Goal: Task Accomplishment & Management: Complete application form

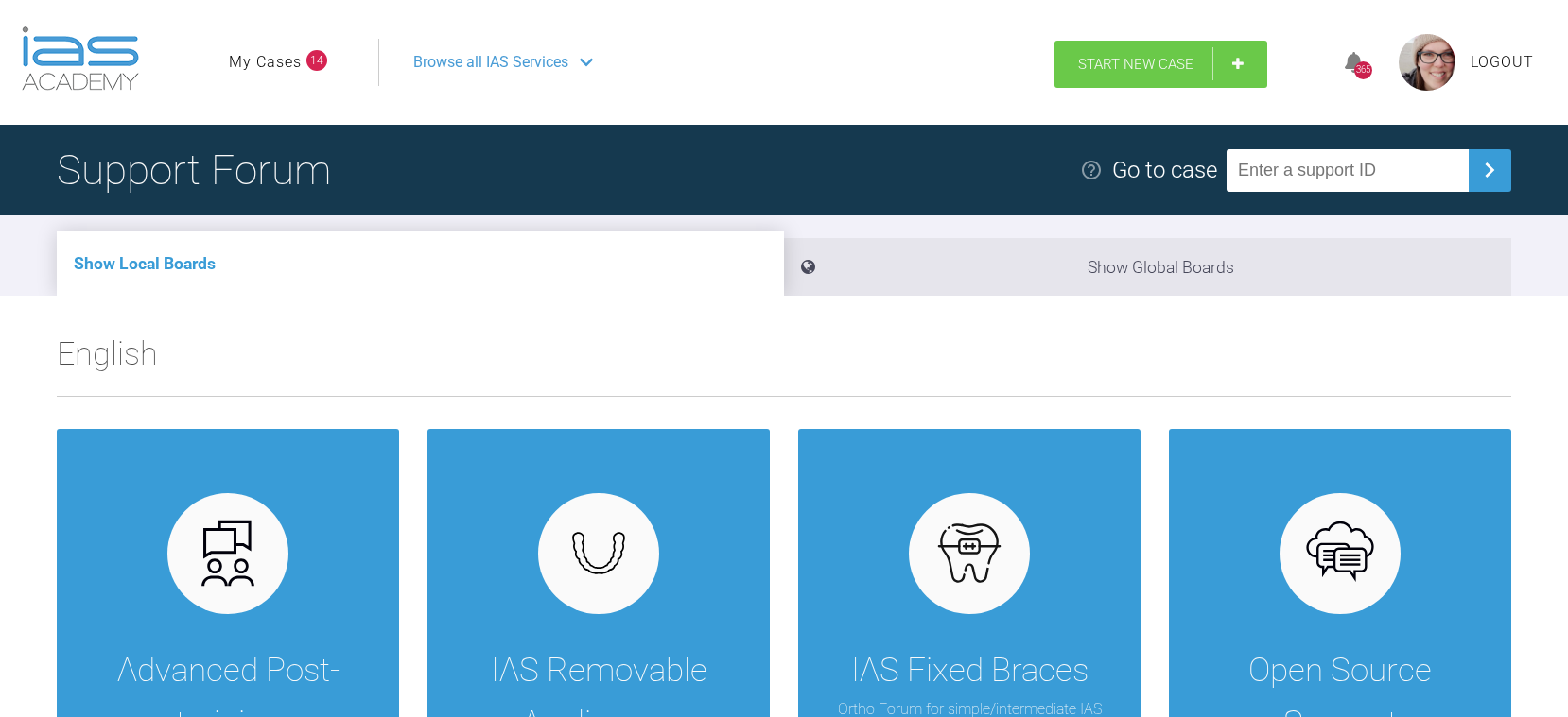
click at [1144, 66] on span "Start New Case" at bounding box center [1135, 65] width 115 height 17
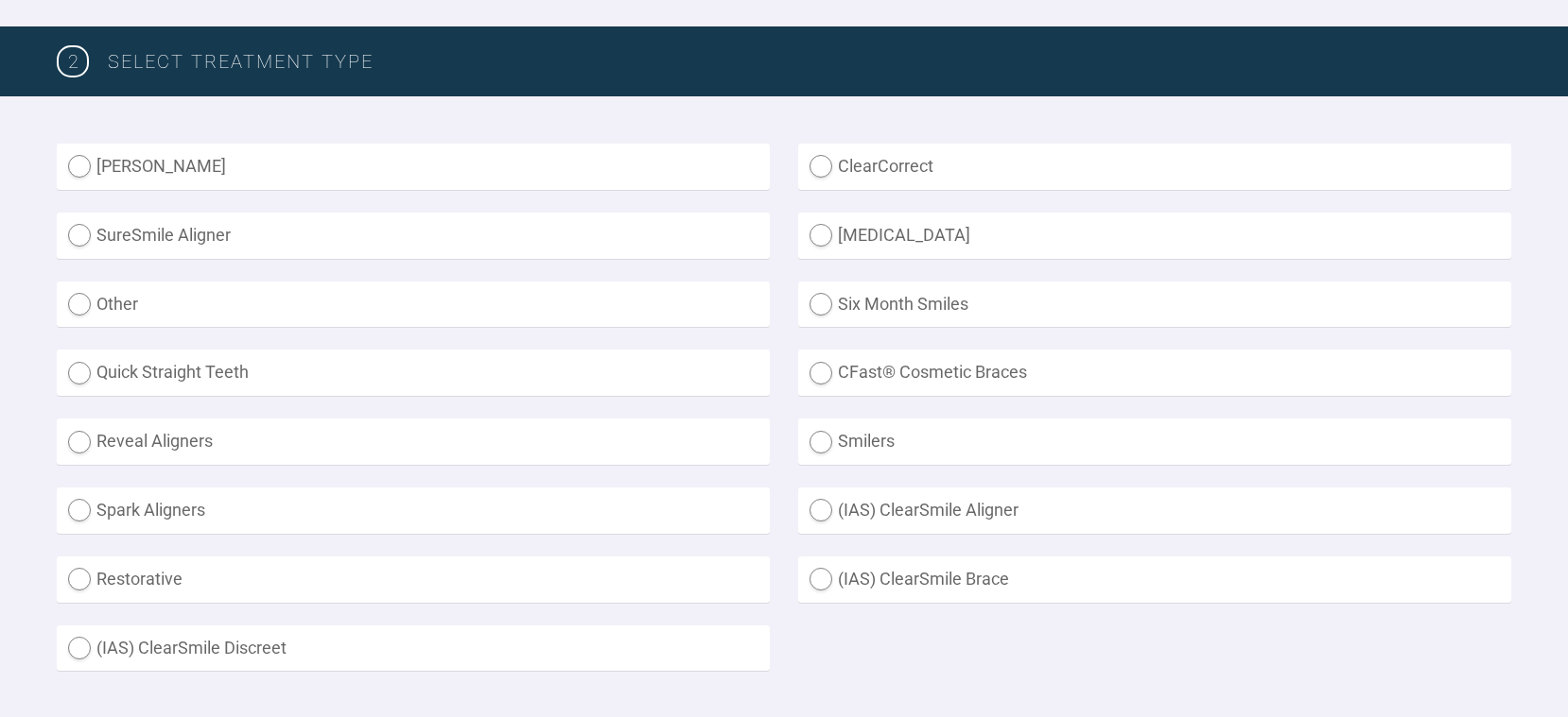
scroll to position [567, 0]
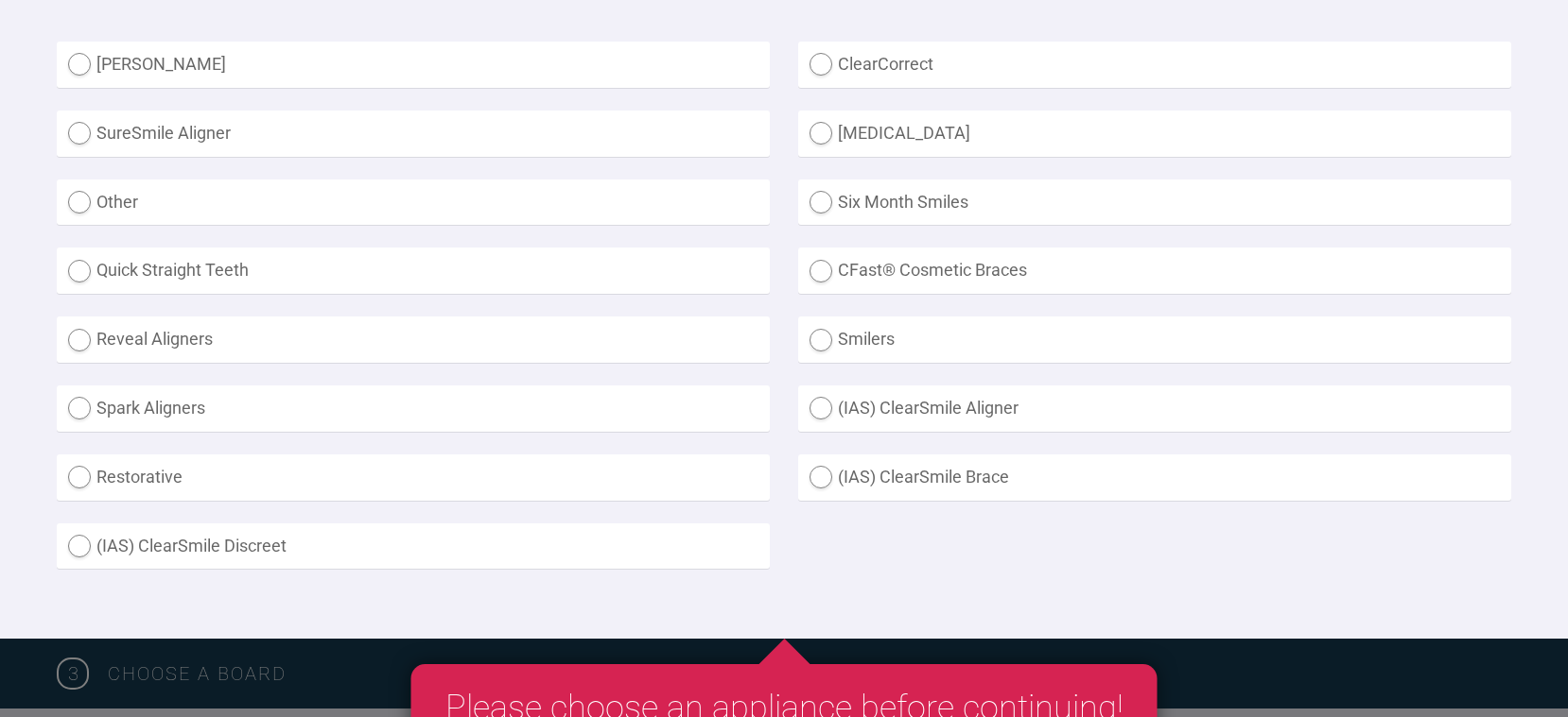
click at [96, 194] on label "Other" at bounding box center [413, 202] width 713 height 47
radio input "true"
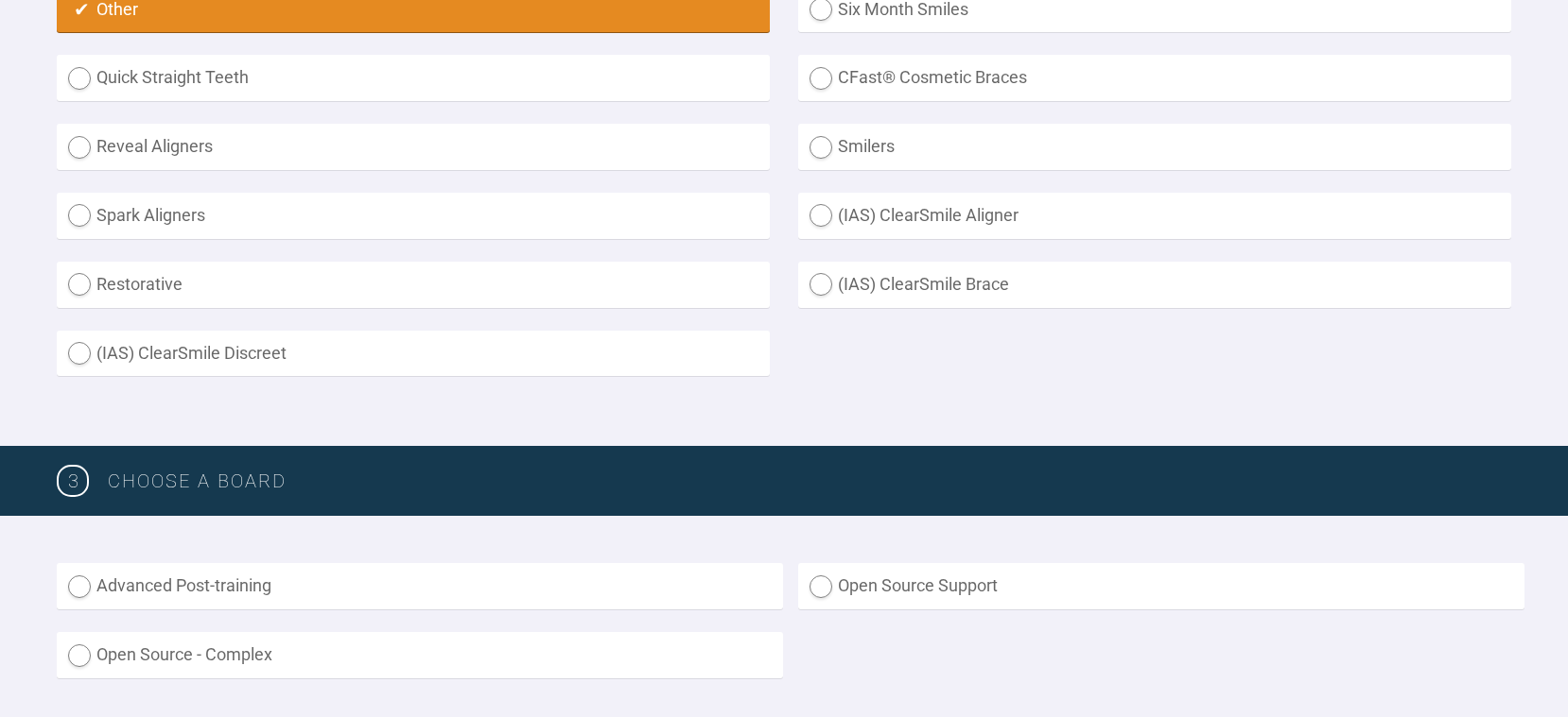
scroll to position [945, 0]
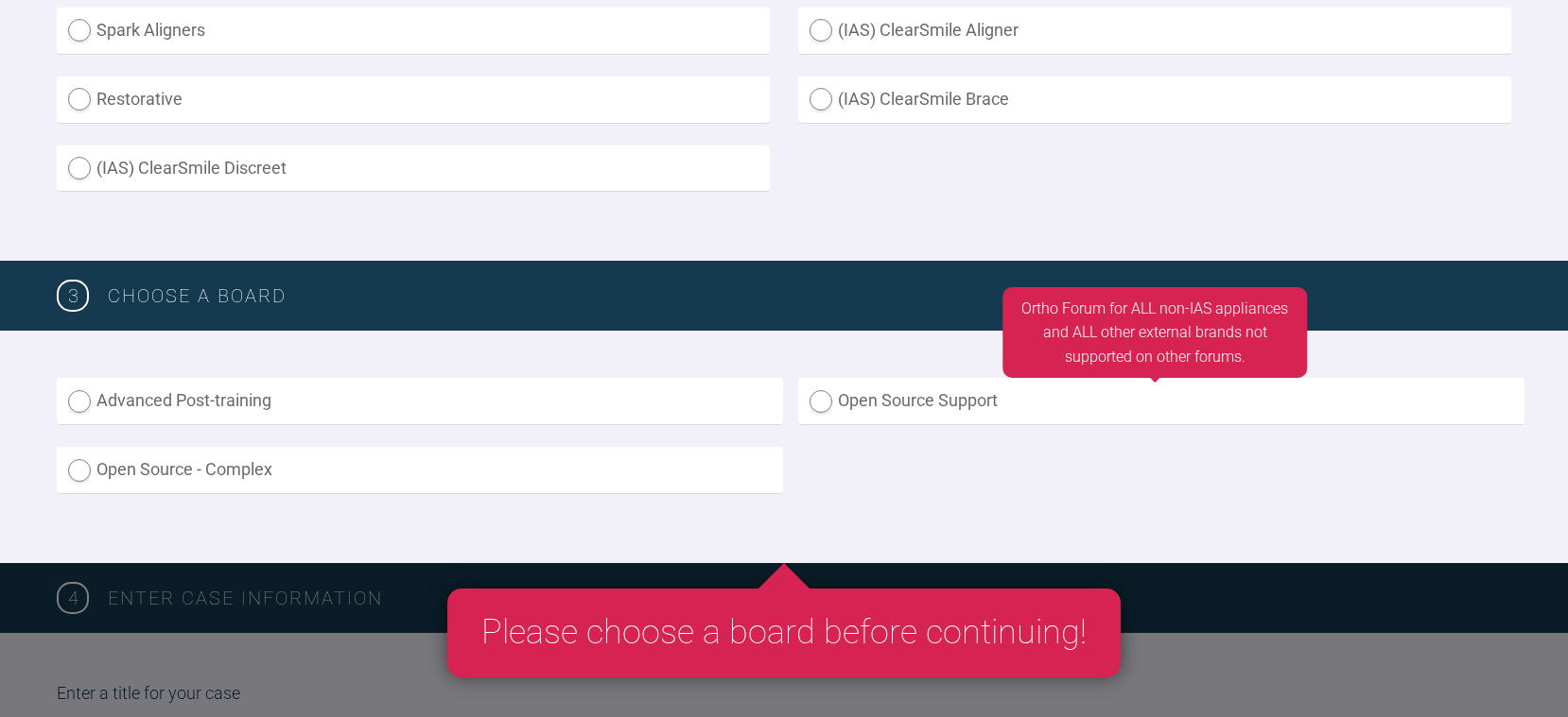
click at [826, 405] on label "Open Source Support" at bounding box center [1161, 401] width 726 height 47
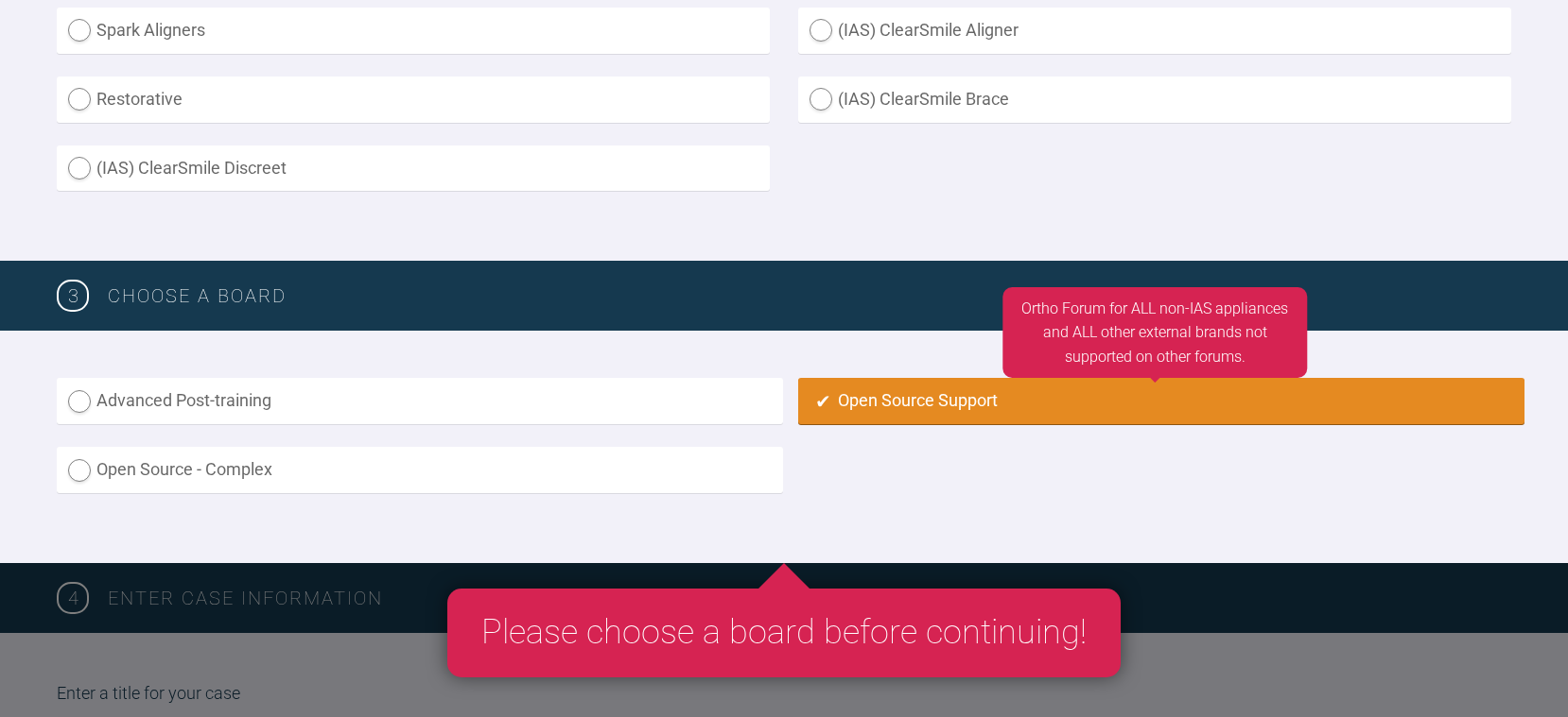
radio input "true"
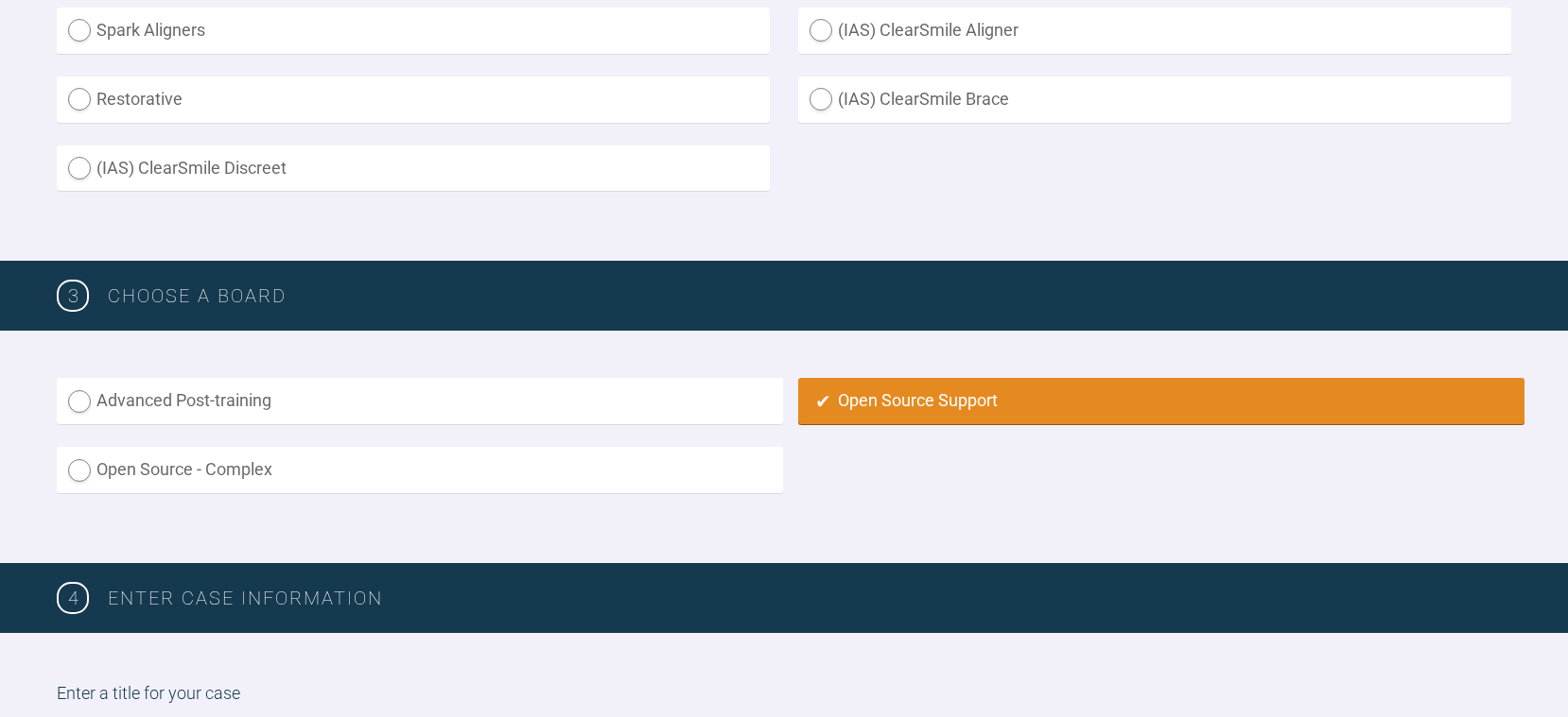
scroll to position [1326, 0]
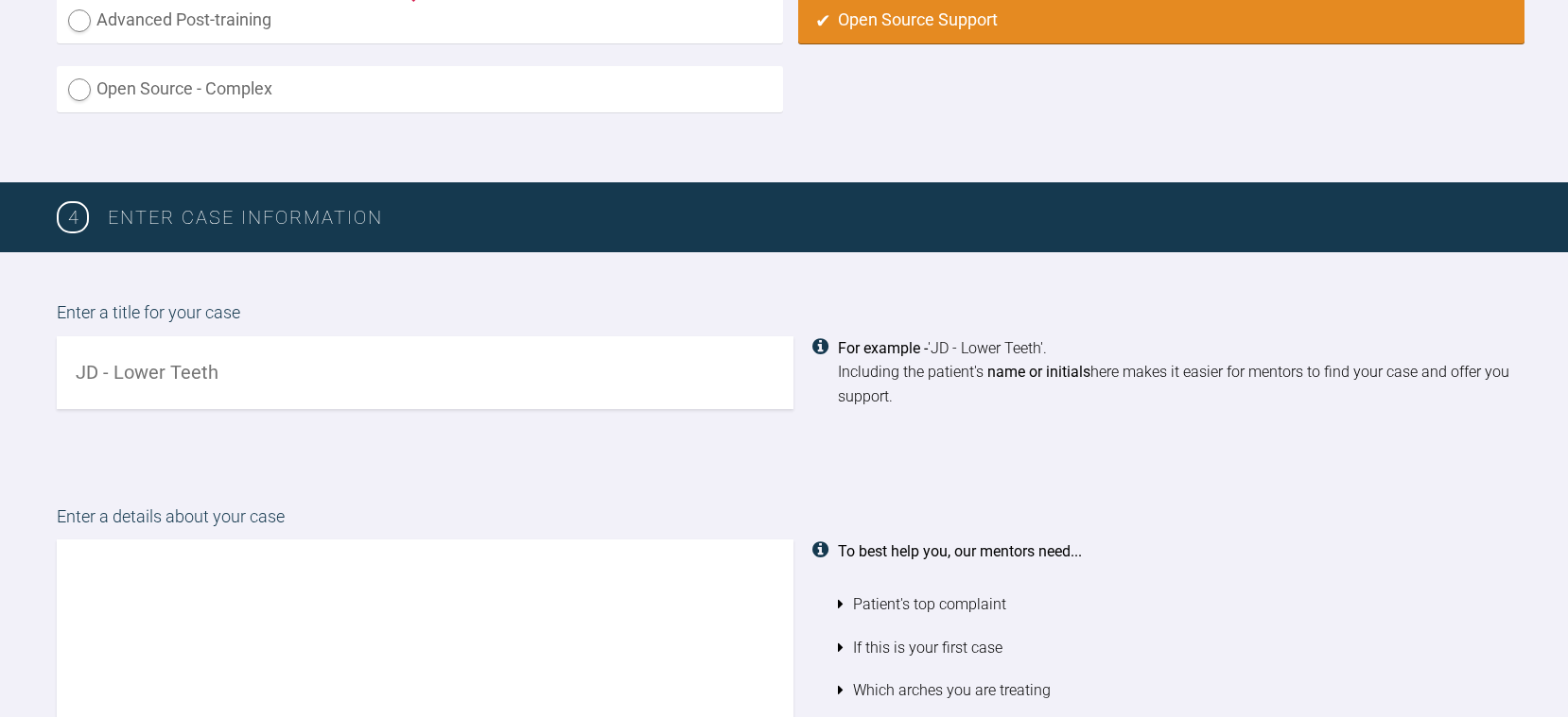
click at [92, 30] on label "Advanced Post-training" at bounding box center [420, 20] width 726 height 47
radio input "true"
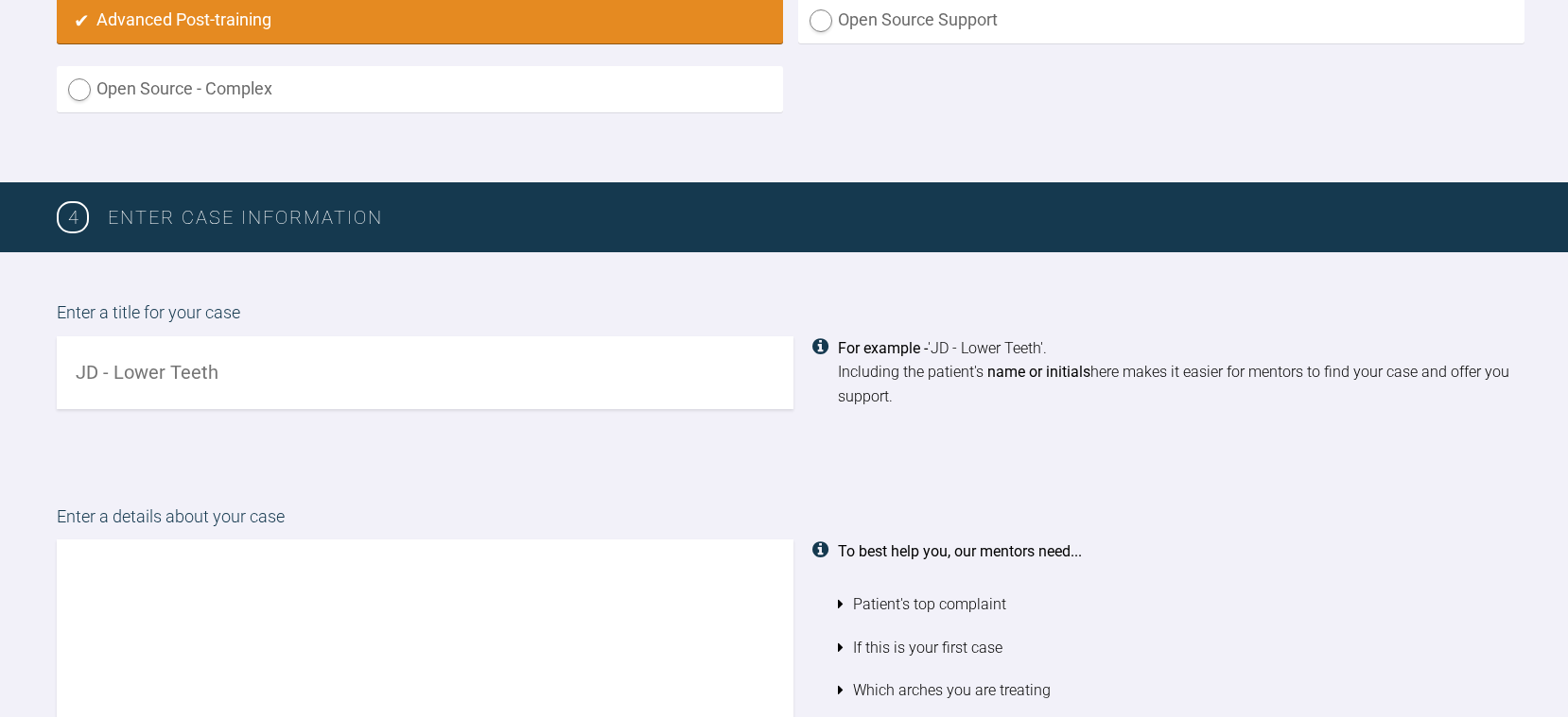
scroll to position [1420, 0]
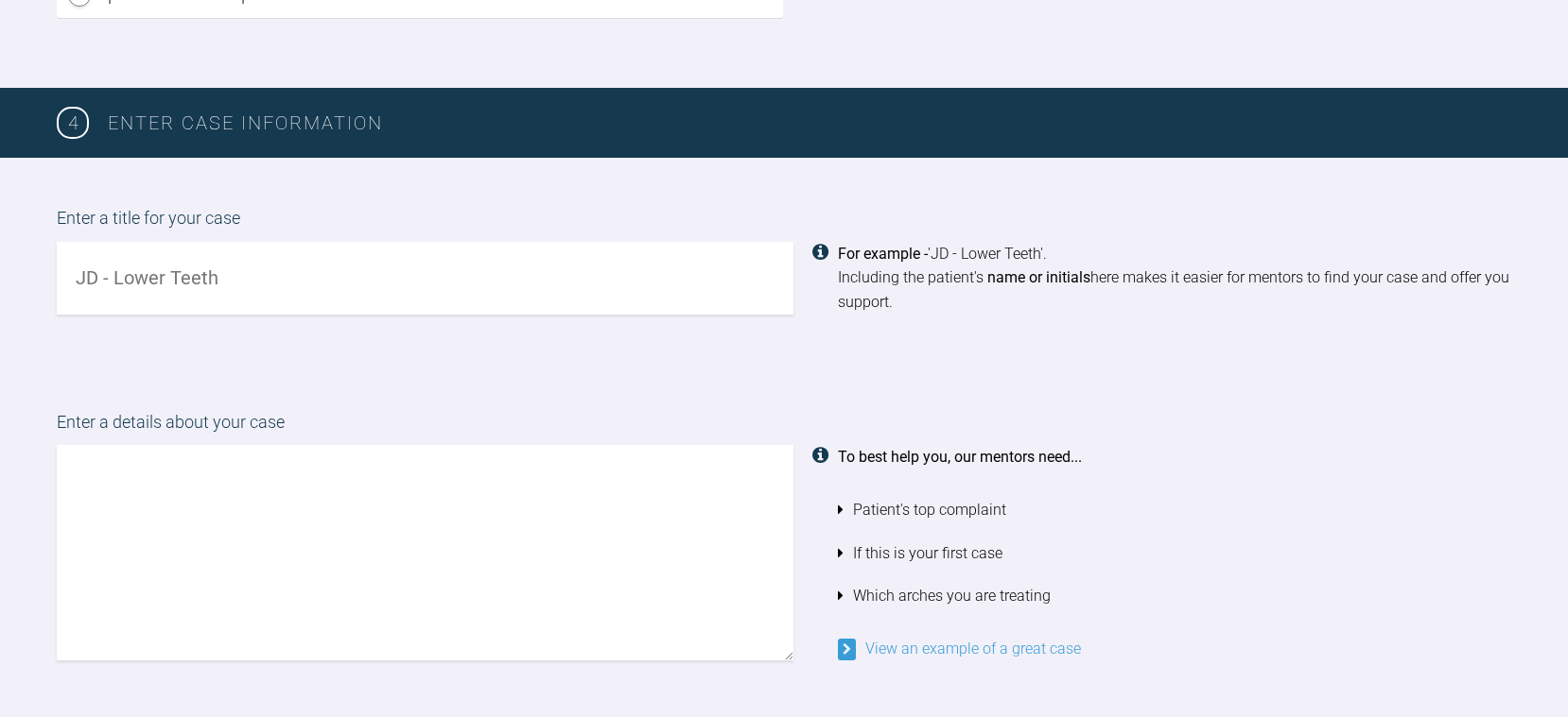
click at [602, 275] on input "text" at bounding box center [425, 278] width 736 height 73
type input "SW - Crowding with xbite LR3"
click at [485, 498] on textarea at bounding box center [425, 553] width 736 height 216
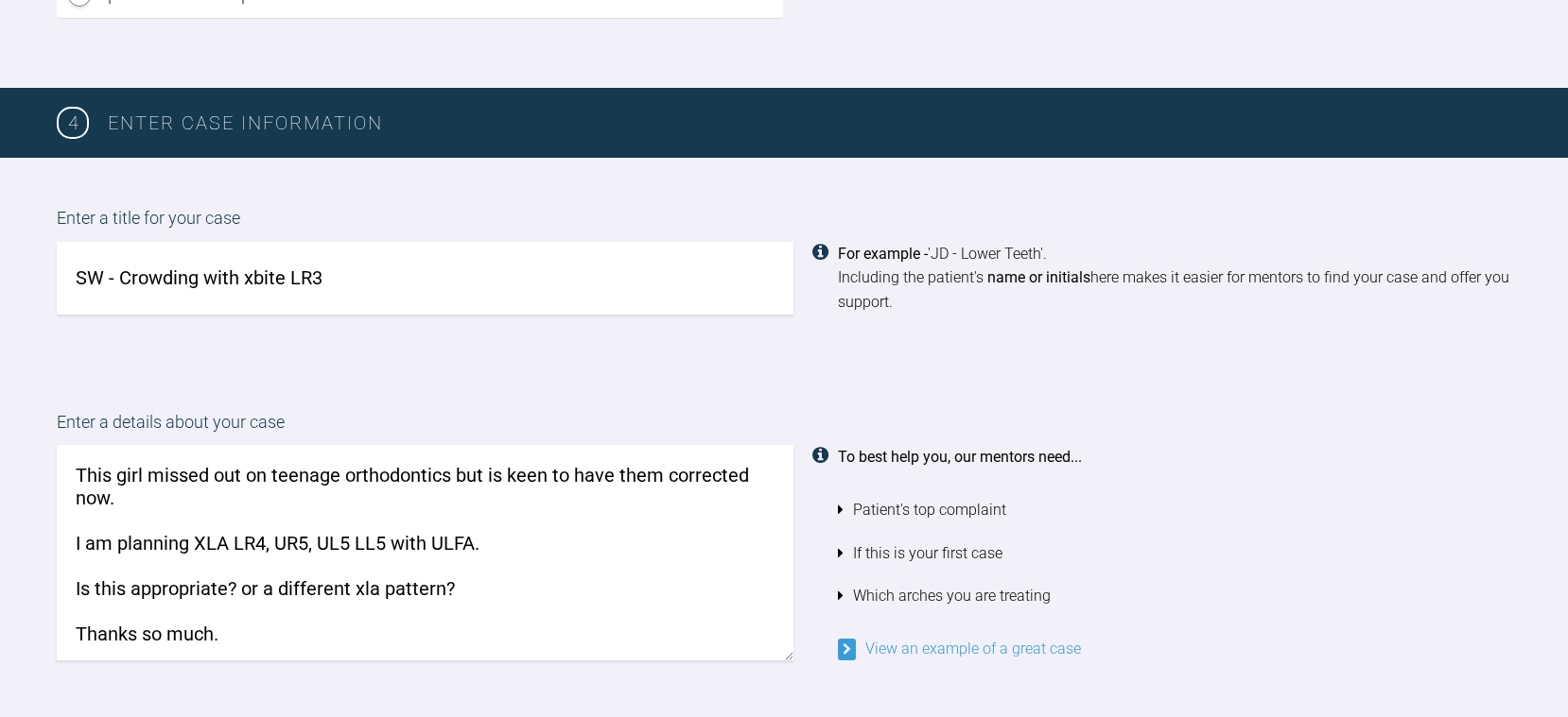
click at [529, 562] on textarea "This girl missed out on teenage orthodontics but is keen to have them corrected…" at bounding box center [425, 553] width 736 height 216
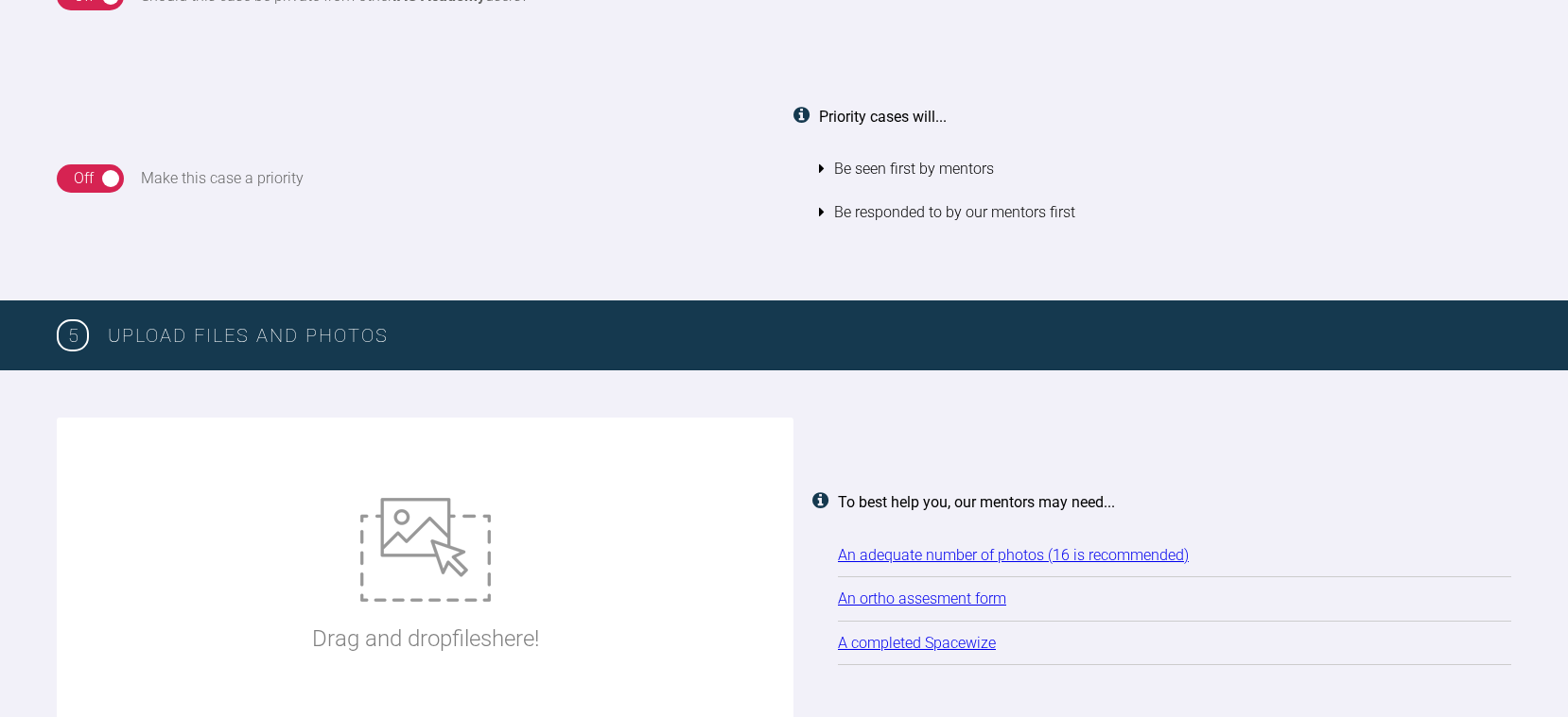
scroll to position [2330, 0]
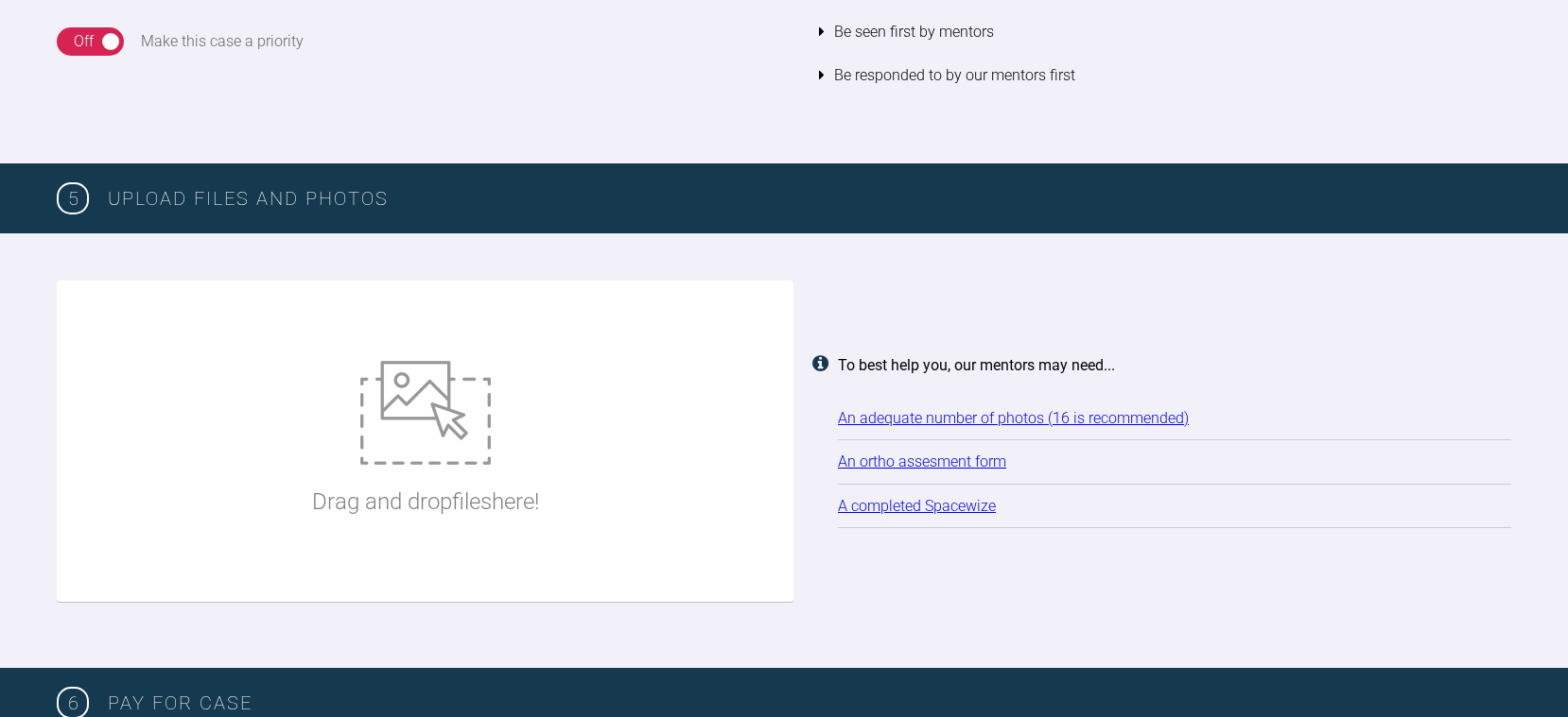
type textarea "This girl missed out on teenage orthodontics but is keen to have them corrected…"
click at [426, 436] on img at bounding box center [425, 412] width 130 height 104
type input "C:\fakepath\IMG_2430.JPG"
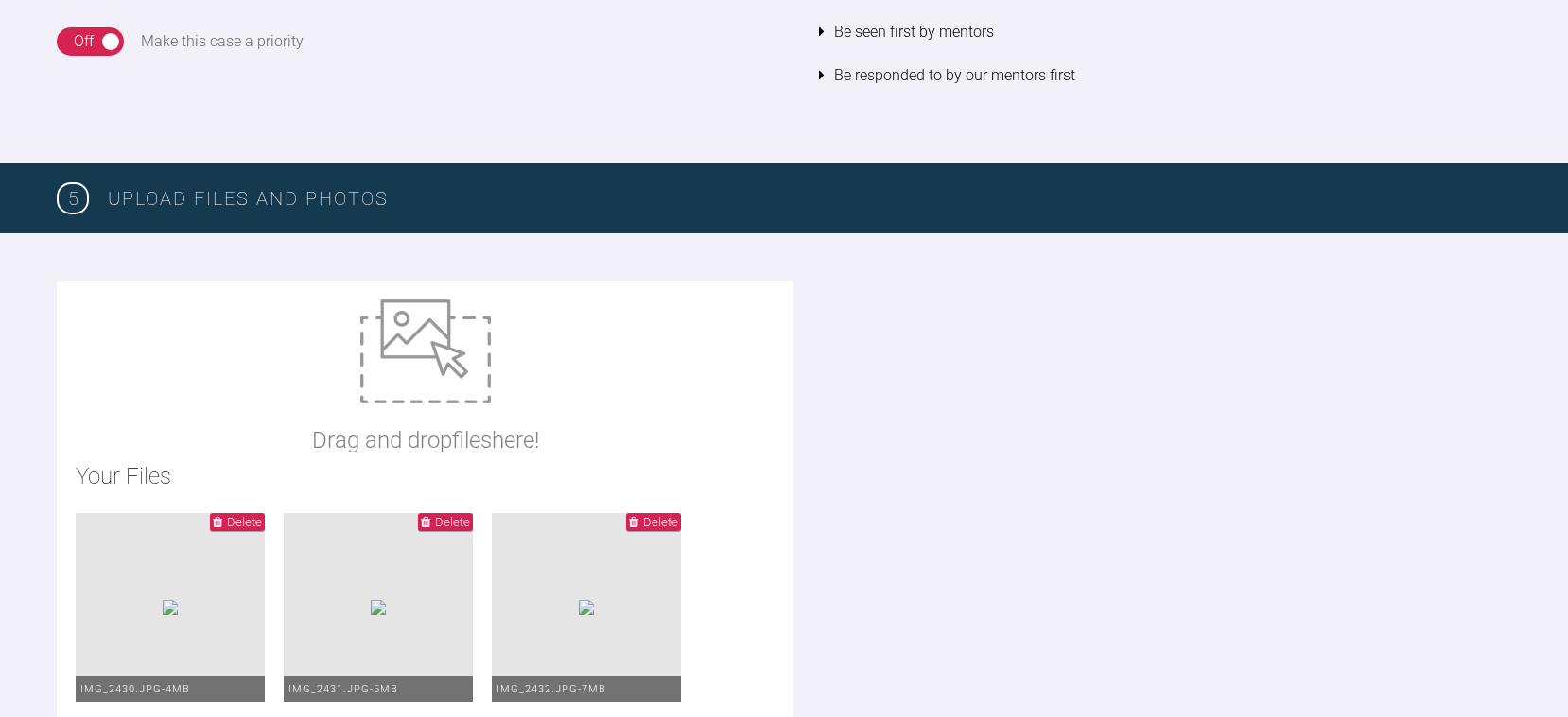
type input "C:\fakepath\plan.jpg"
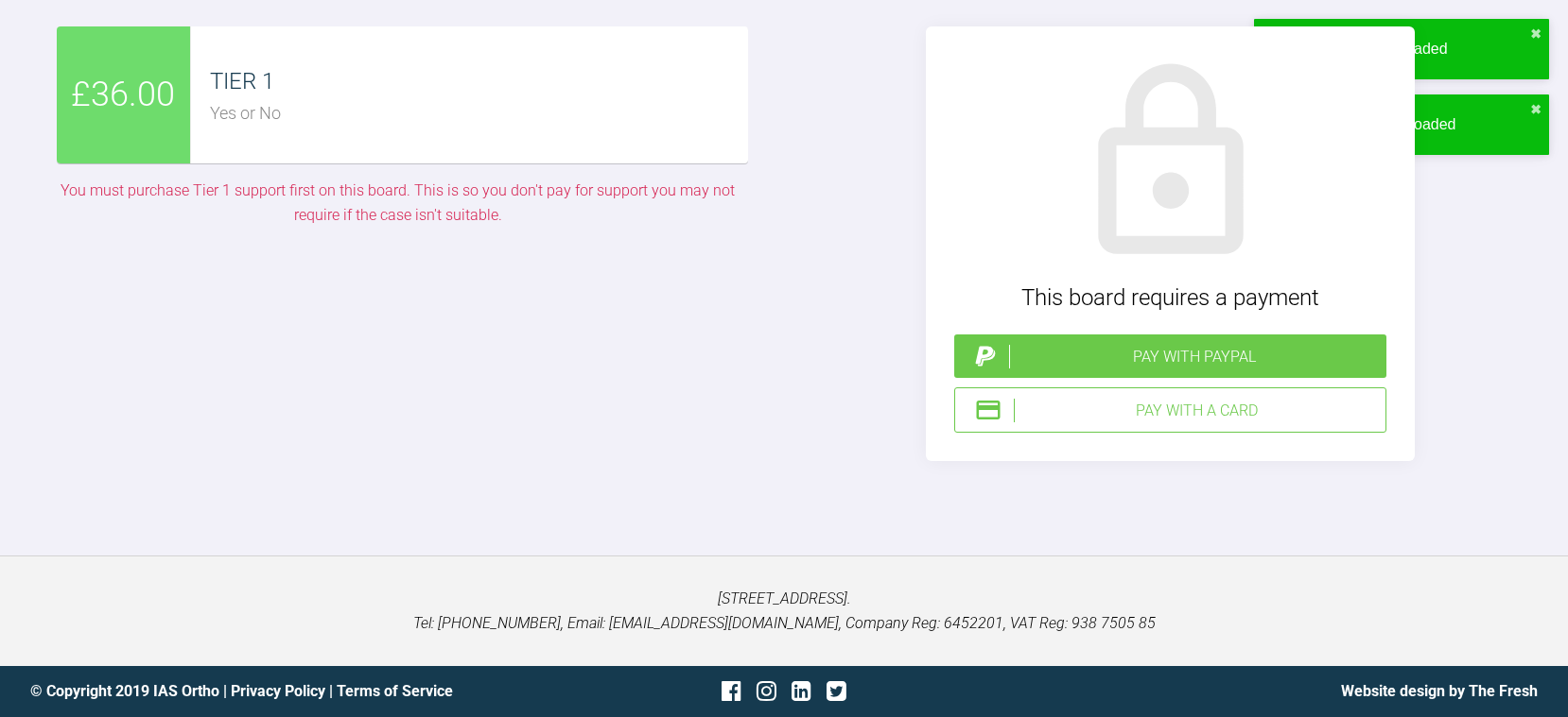
scroll to position [4314, 0]
click at [1208, 424] on div "Pay with a Card" at bounding box center [1195, 411] width 364 height 25
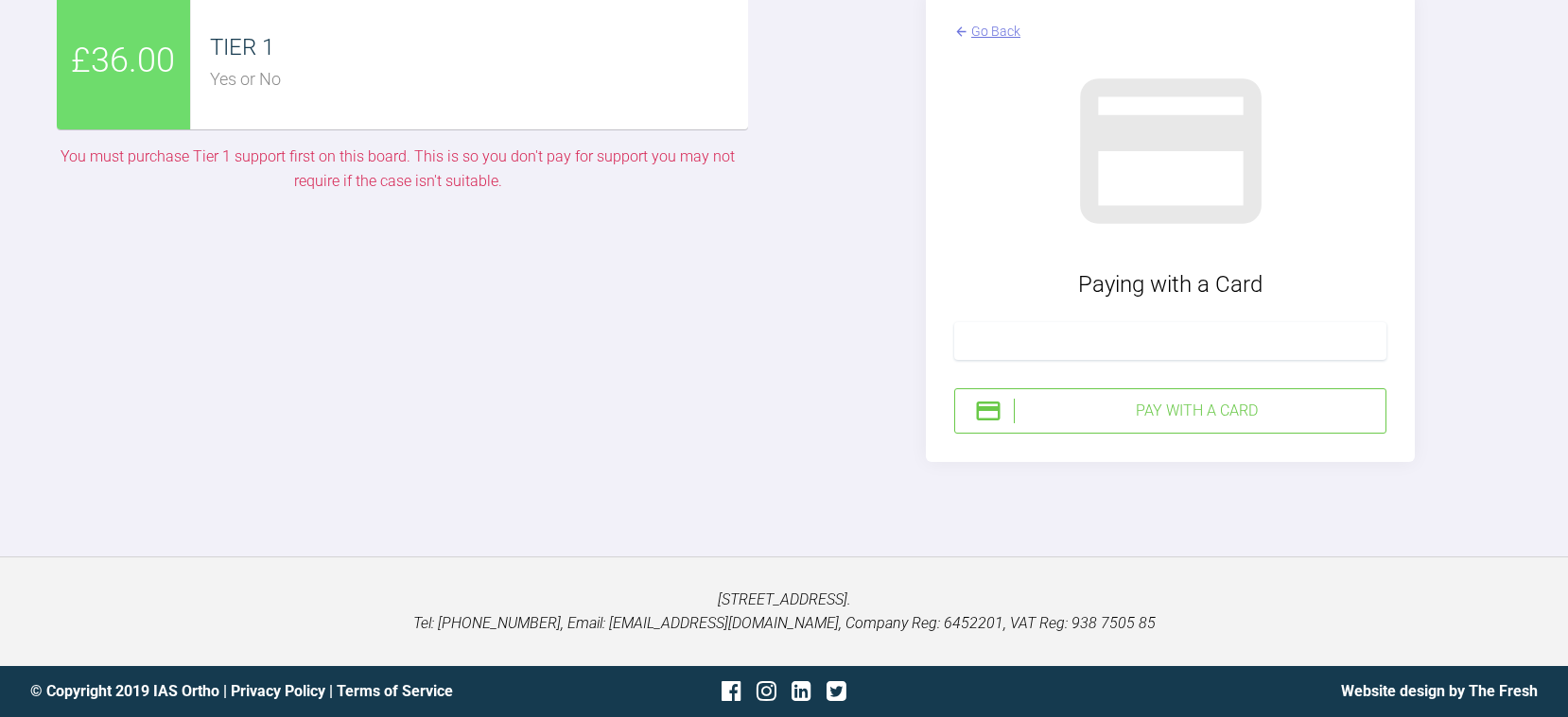
click at [1216, 424] on div "Pay with a Card" at bounding box center [1195, 411] width 364 height 25
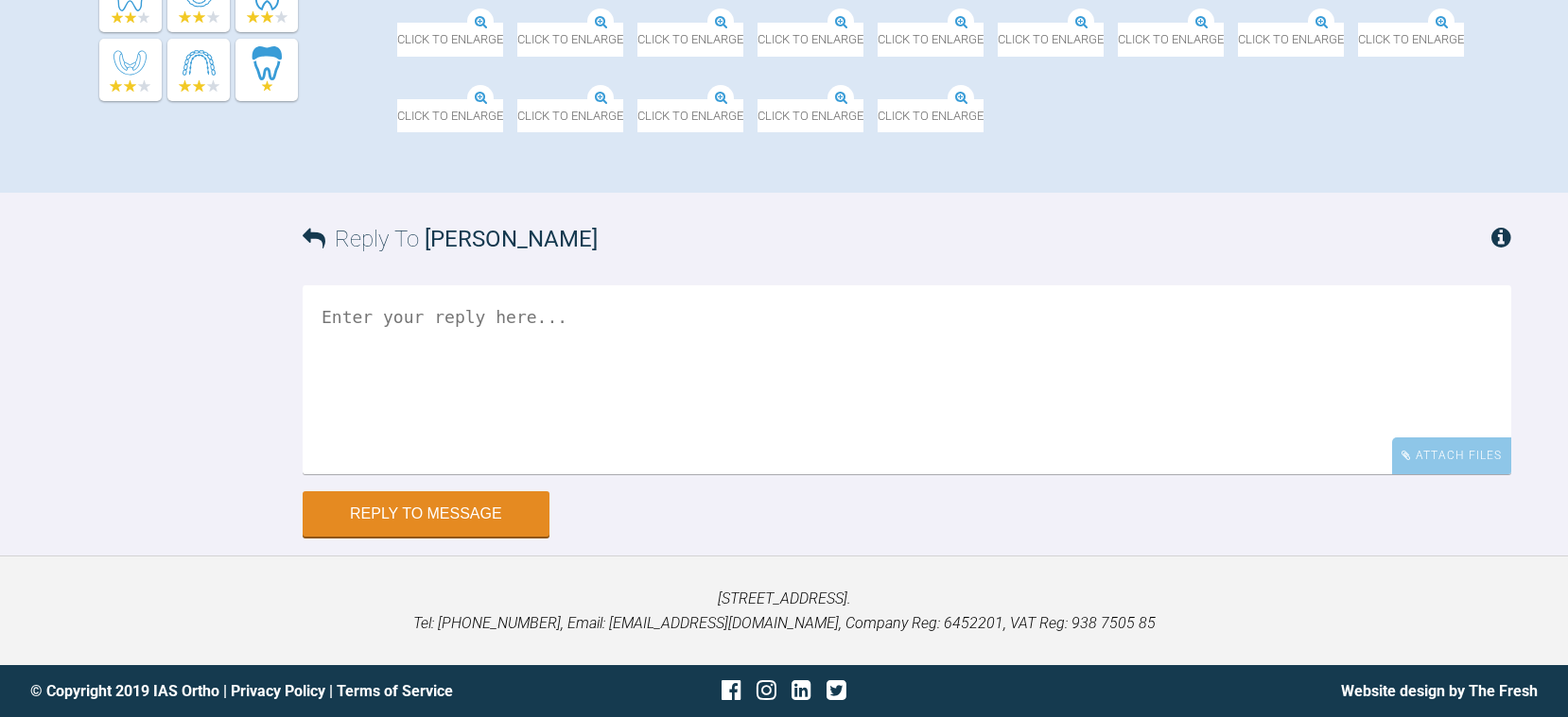
scroll to position [213, 0]
